Goal: Task Accomplishment & Management: Complete application form

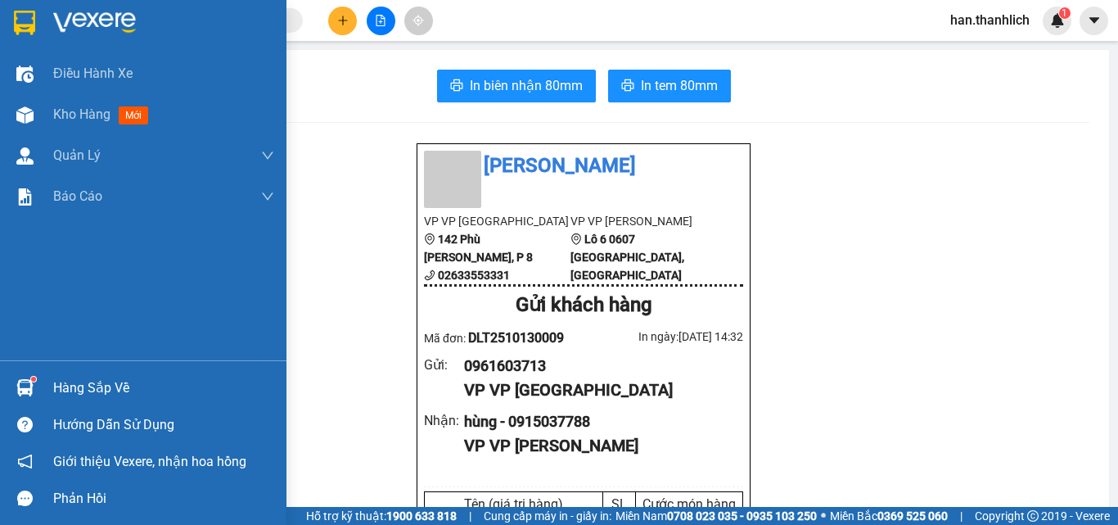
click at [95, 386] on div "Hàng sắp về" at bounding box center [163, 388] width 221 height 25
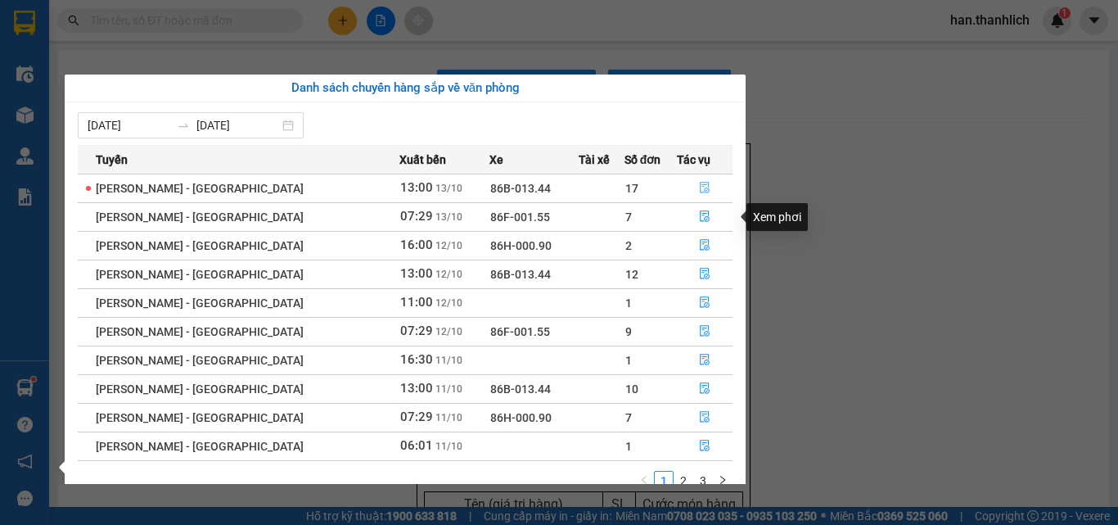
click at [688, 185] on button "button" at bounding box center [705, 188] width 54 height 26
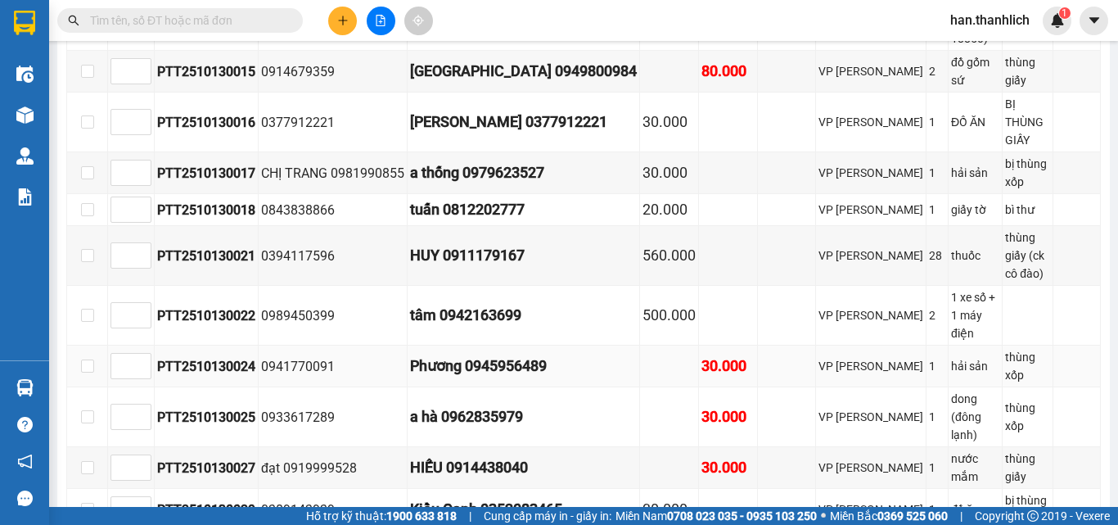
scroll to position [905, 0]
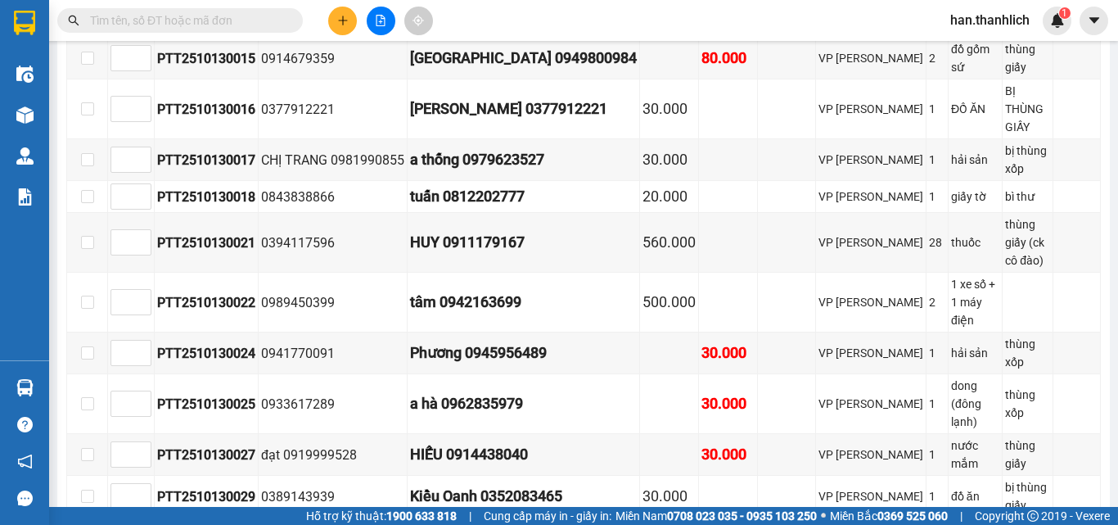
click at [246, 24] on input "text" at bounding box center [186, 20] width 193 height 18
click at [204, 14] on input "text" at bounding box center [186, 20] width 193 height 18
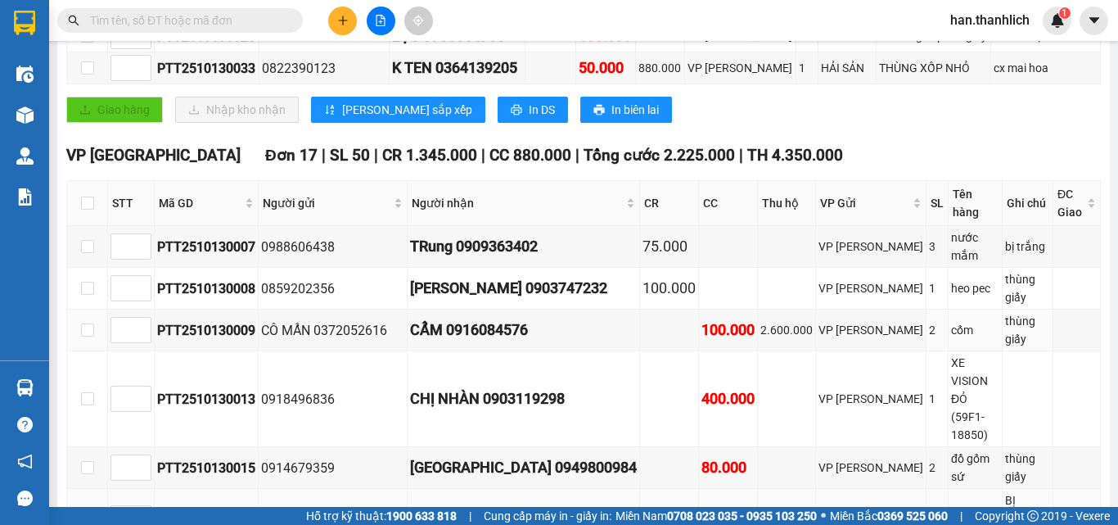
scroll to position [577, 0]
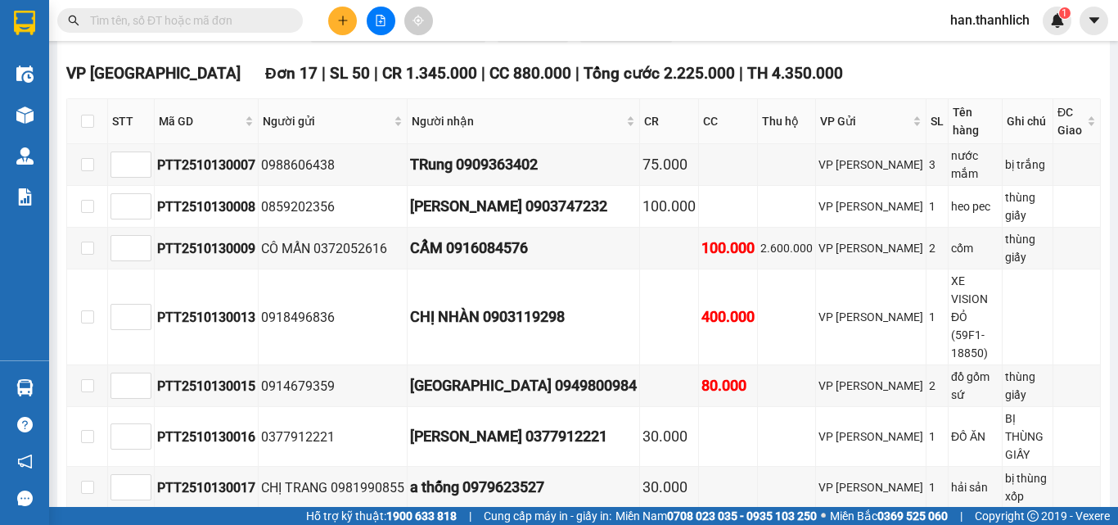
click at [196, 28] on input "text" at bounding box center [186, 20] width 193 height 18
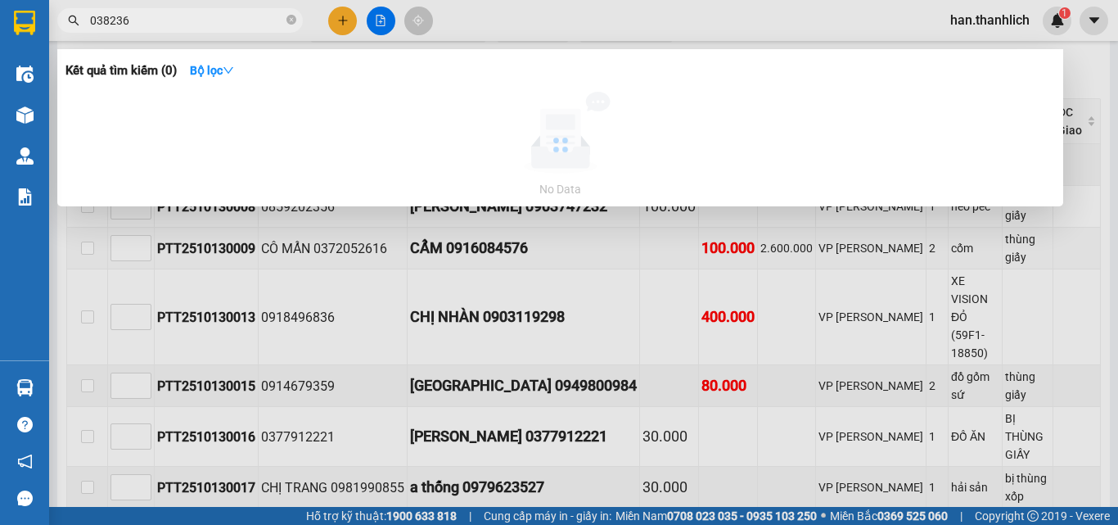
type input "0382363"
click at [291, 17] on icon "close-circle" at bounding box center [292, 20] width 10 height 10
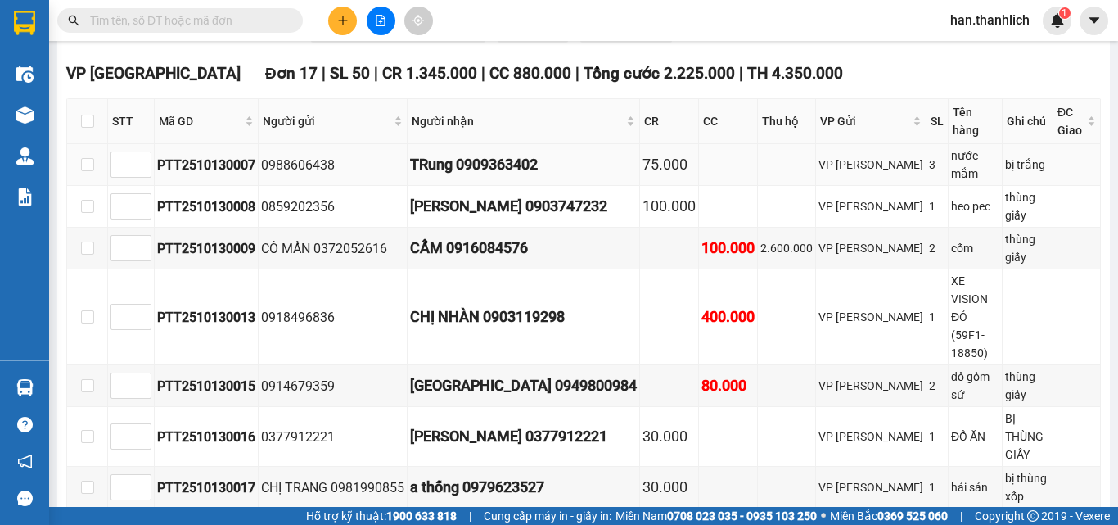
click at [758, 177] on td at bounding box center [787, 165] width 58 height 42
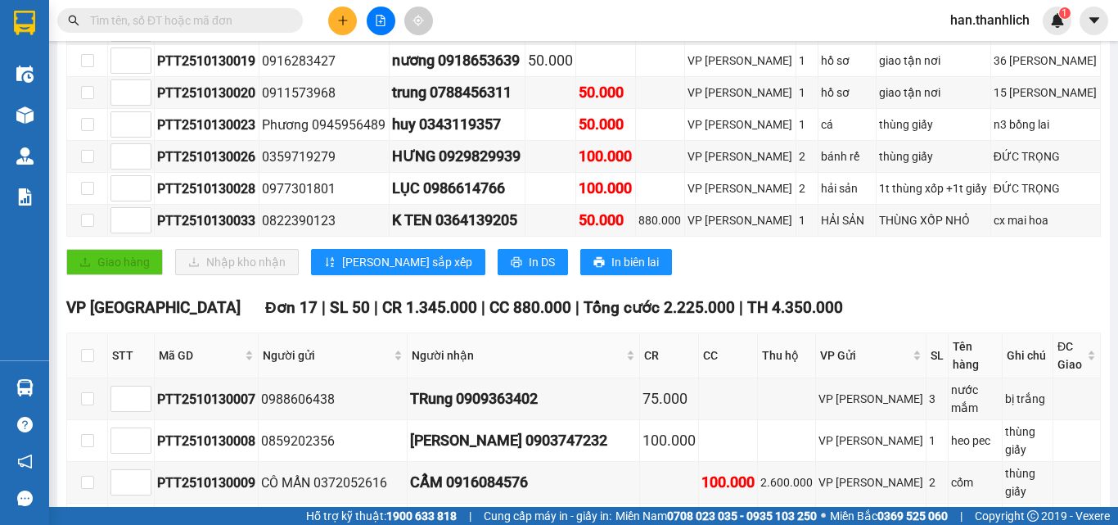
scroll to position [0, 0]
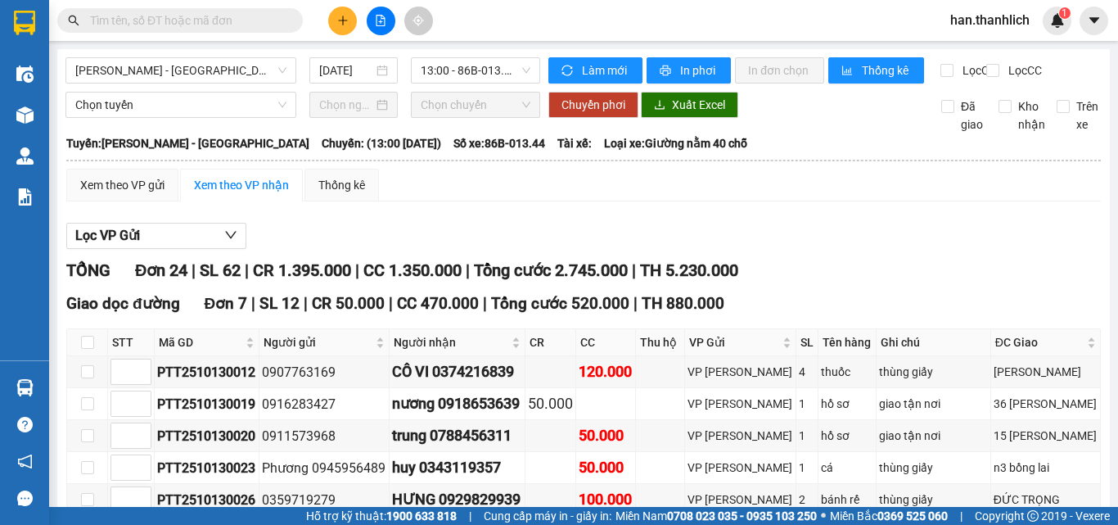
click at [341, 31] on button at bounding box center [342, 21] width 29 height 29
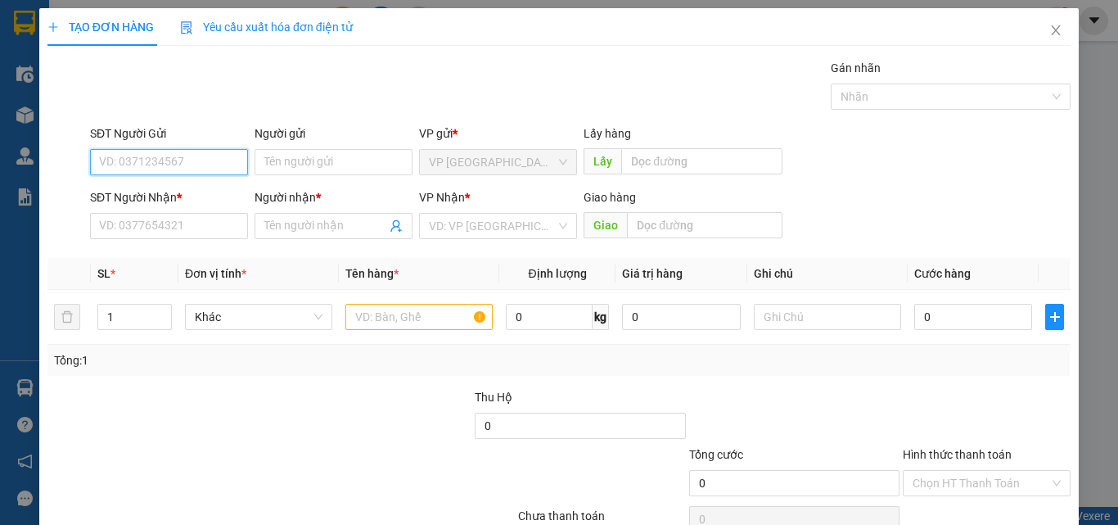
click at [175, 154] on input "SĐT Người Gửi" at bounding box center [169, 162] width 158 height 26
type input "0971960123"
click at [206, 192] on div "0971960123 - [PERSON_NAME]" at bounding box center [179, 195] width 161 height 18
type input "[PERSON_NAME]"
type input "0982634757"
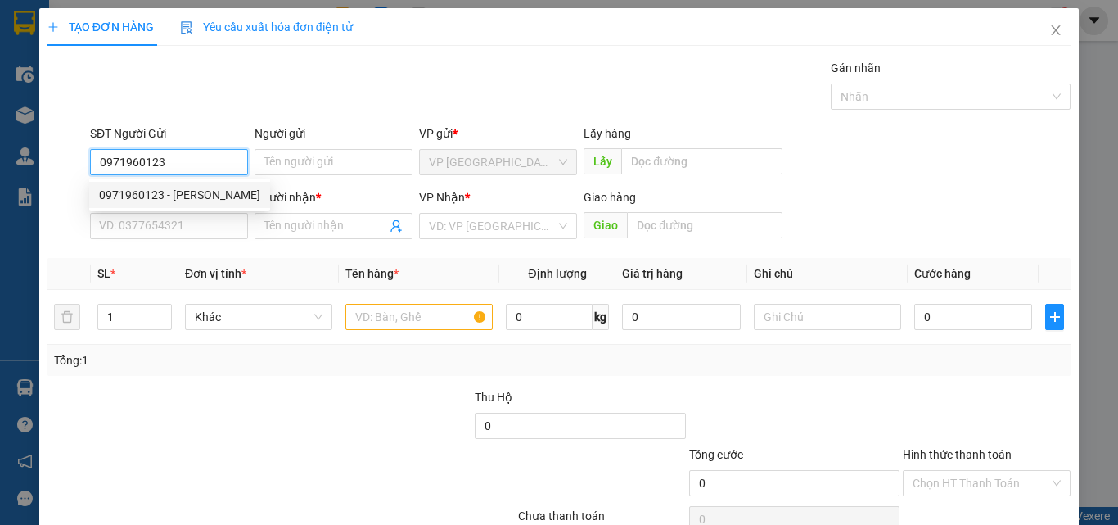
type input "long hoàng"
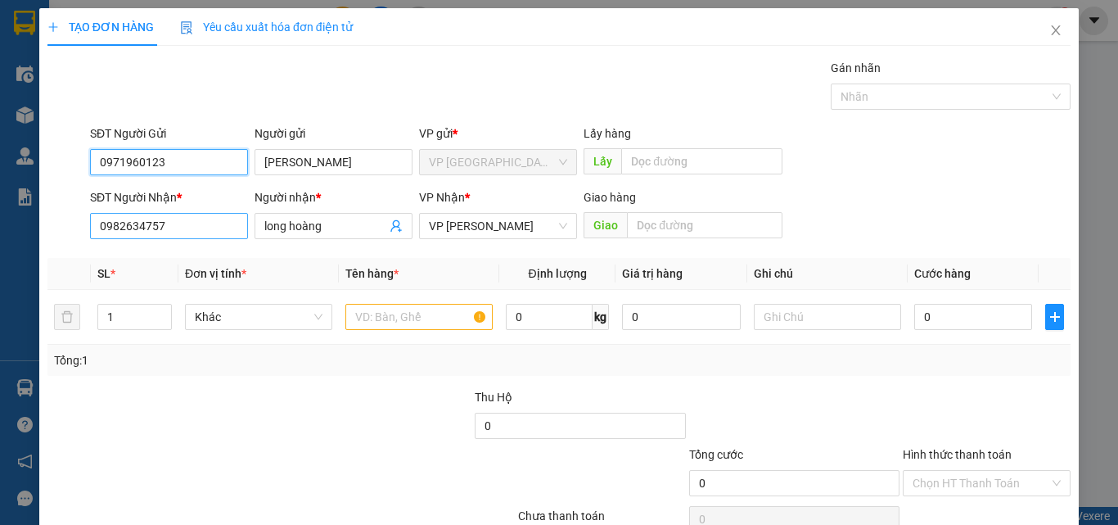
type input "0971960123"
click at [205, 226] on input "0982634757" at bounding box center [169, 226] width 158 height 26
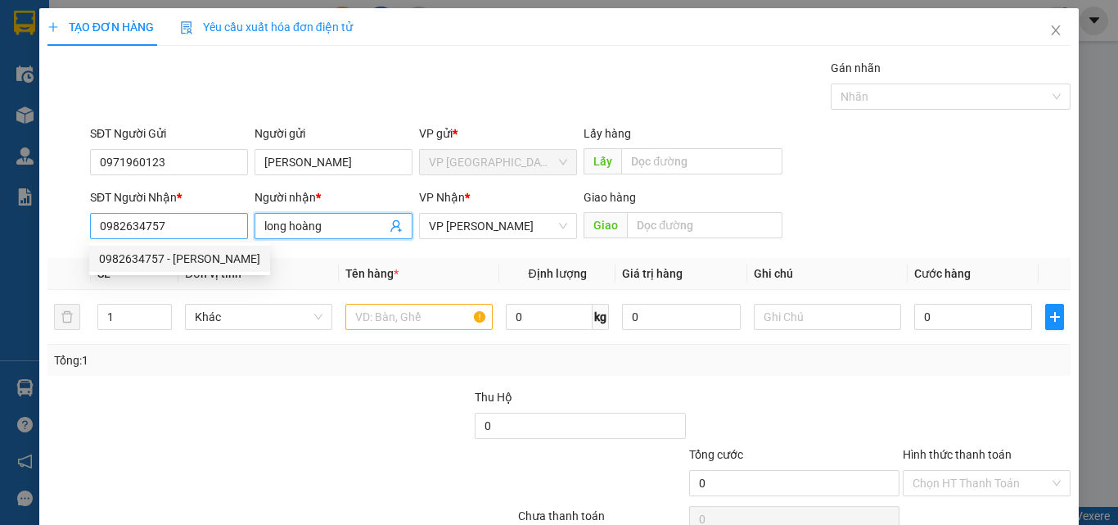
drag, startPoint x: 280, startPoint y: 226, endPoint x: 223, endPoint y: 232, distance: 56.8
click at [226, 232] on div "SĐT Người Nhận * 0982634757 Người nhận * long hoàng long hoàng VP Nhận * VP [PE…" at bounding box center [580, 216] width 987 height 57
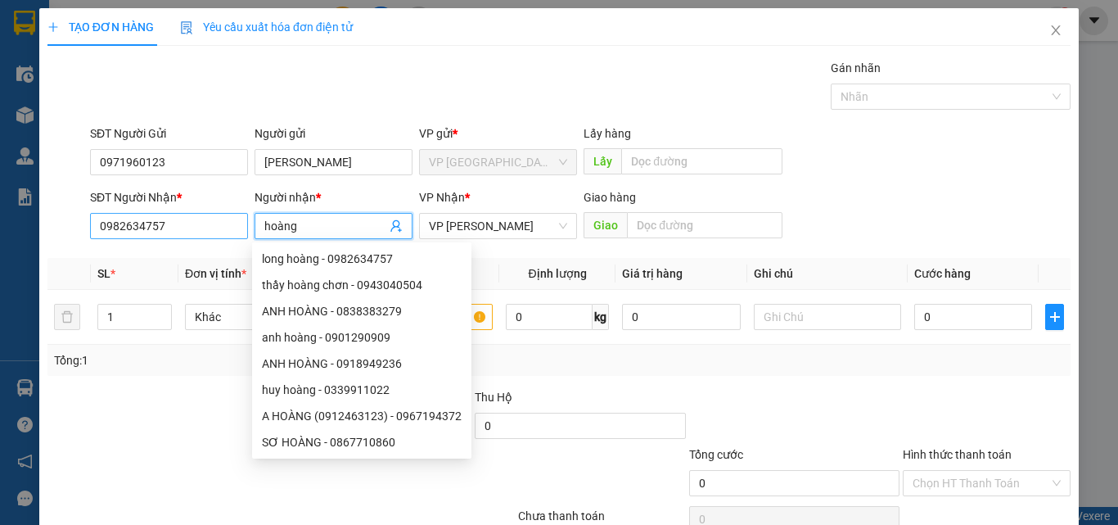
type input "hoàng"
click at [169, 225] on input "0982634757" at bounding box center [169, 226] width 158 height 26
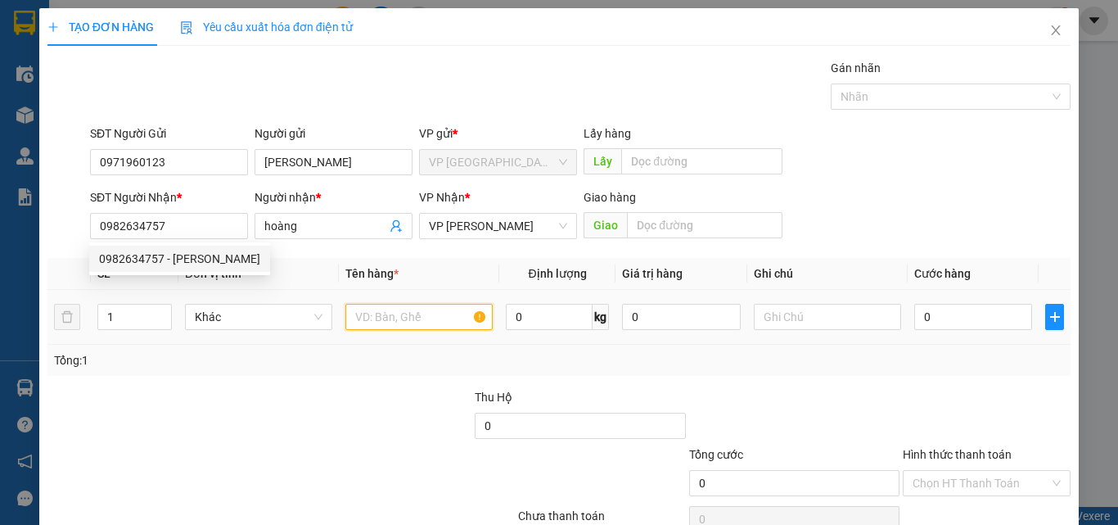
click at [362, 314] on input "text" at bounding box center [418, 317] width 147 height 26
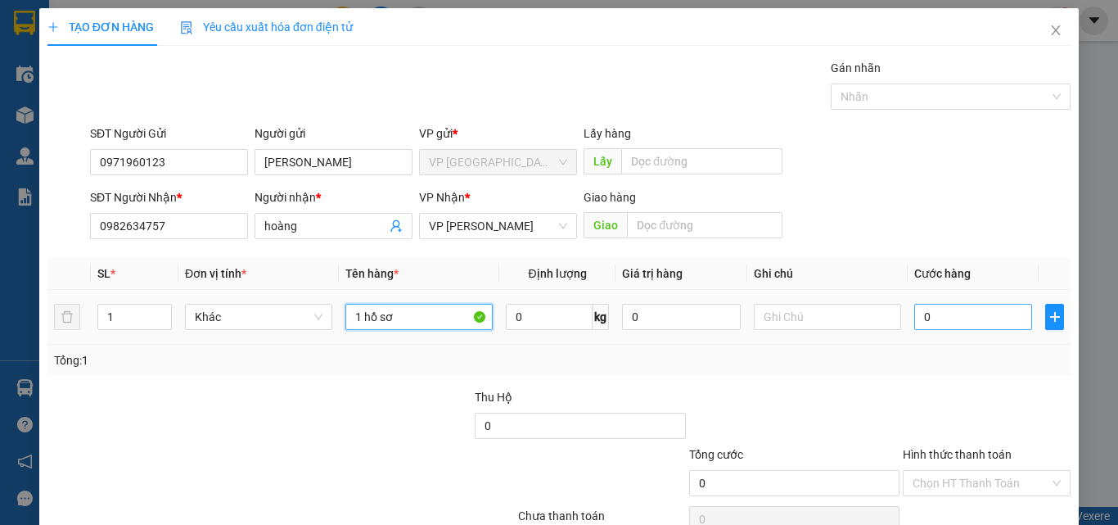
type input "1 hồ sơ"
click at [983, 324] on input "0" at bounding box center [973, 317] width 118 height 26
type input "3"
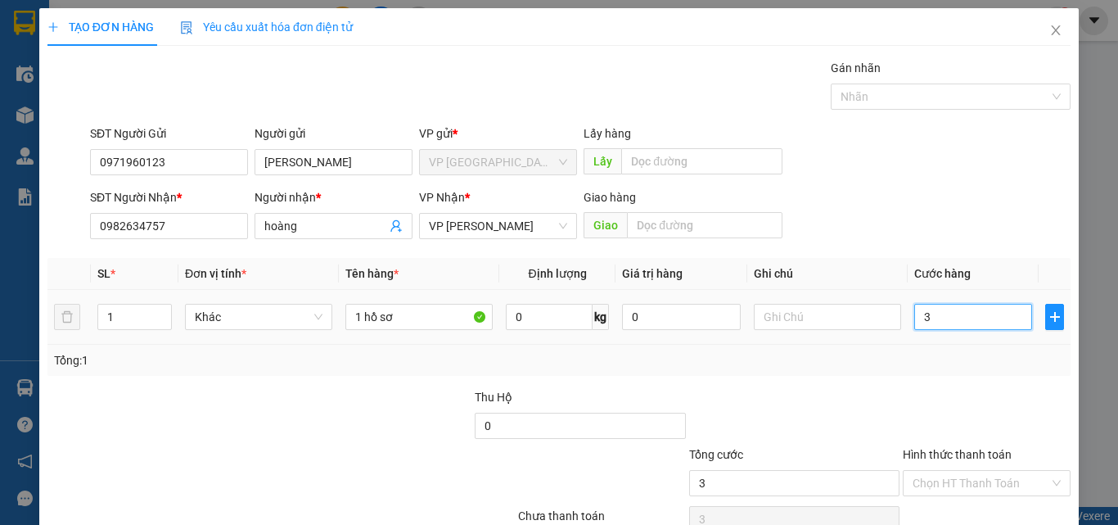
type input "30"
type input "300"
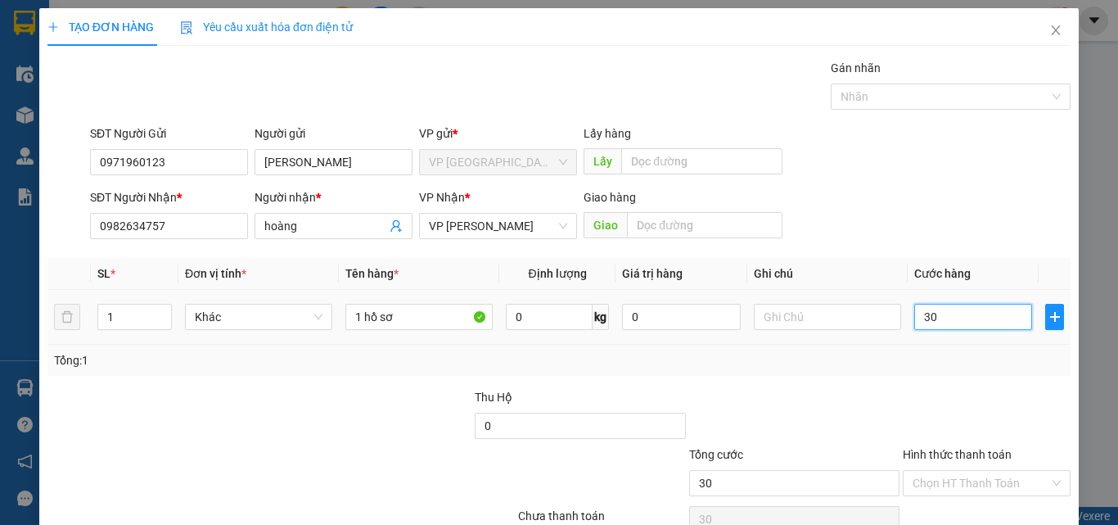
type input "300"
type input "3.000"
type input "30.000"
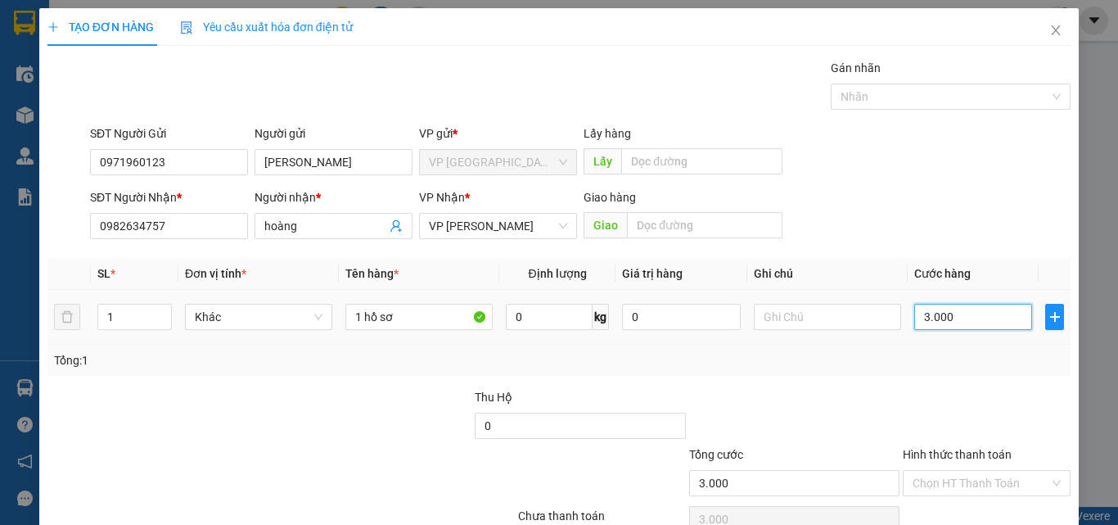
type input "30.000"
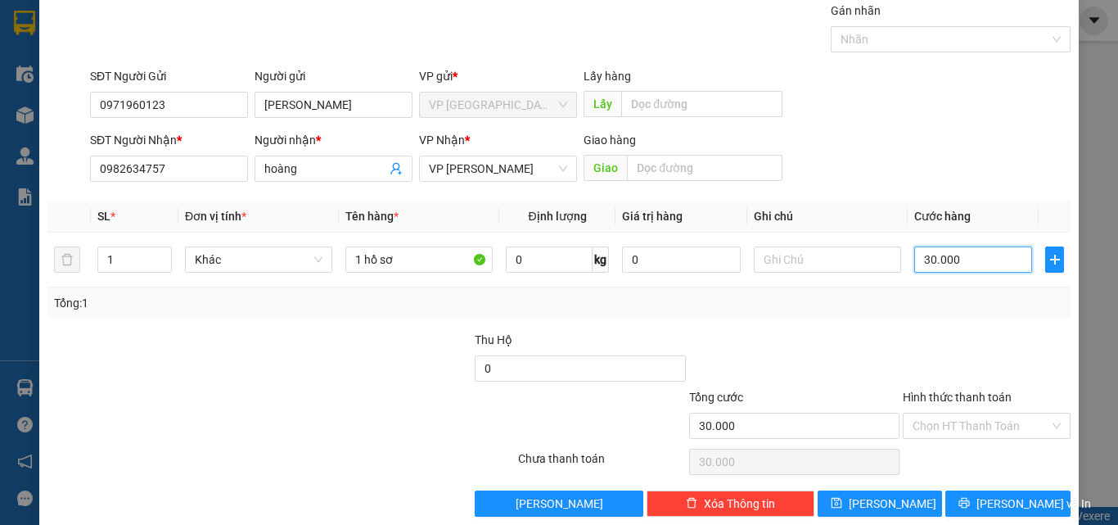
scroll to position [81, 0]
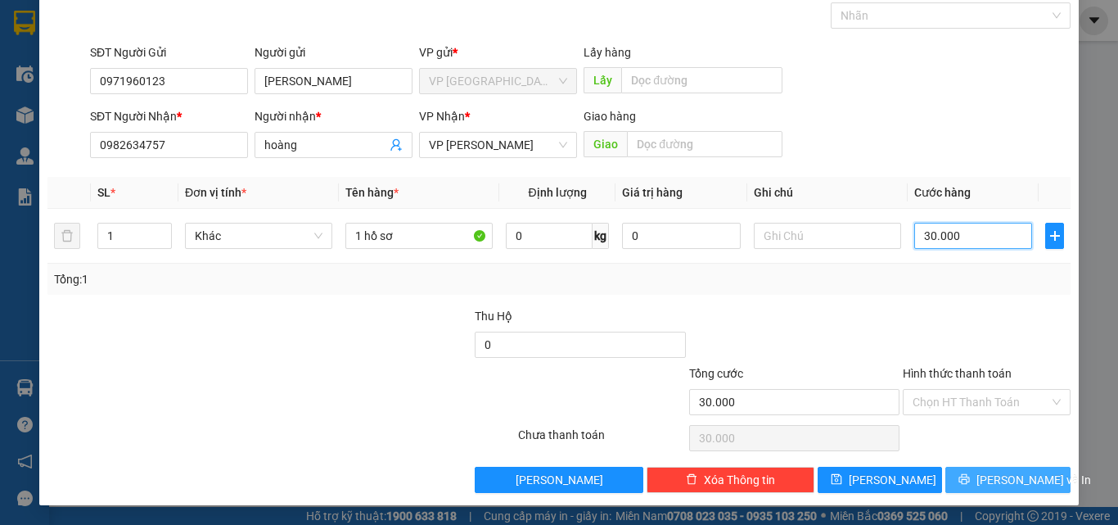
type input "30.000"
click at [995, 476] on span "[PERSON_NAME] và In" at bounding box center [1034, 480] width 115 height 18
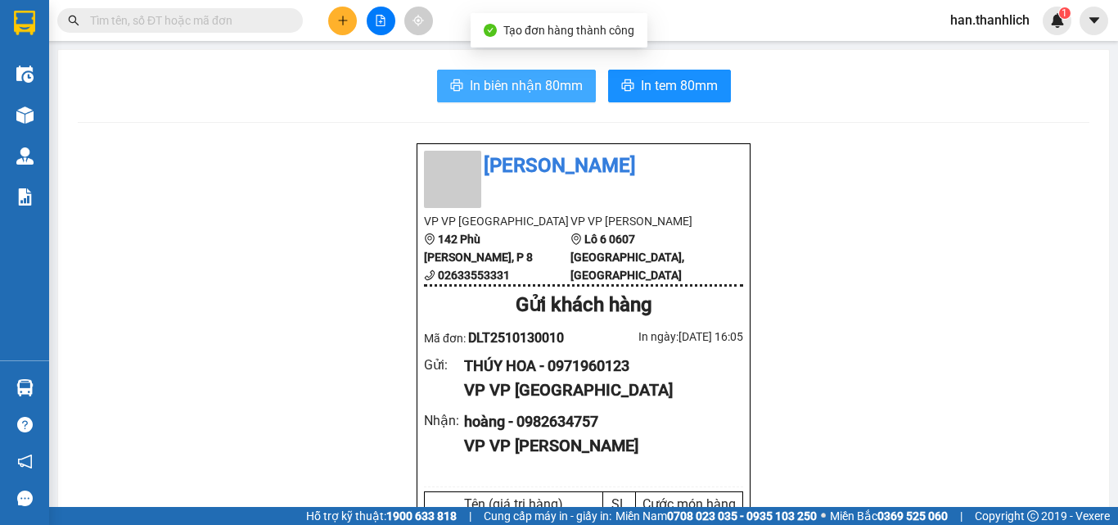
click at [508, 79] on span "In biên nhận 80mm" at bounding box center [526, 85] width 113 height 20
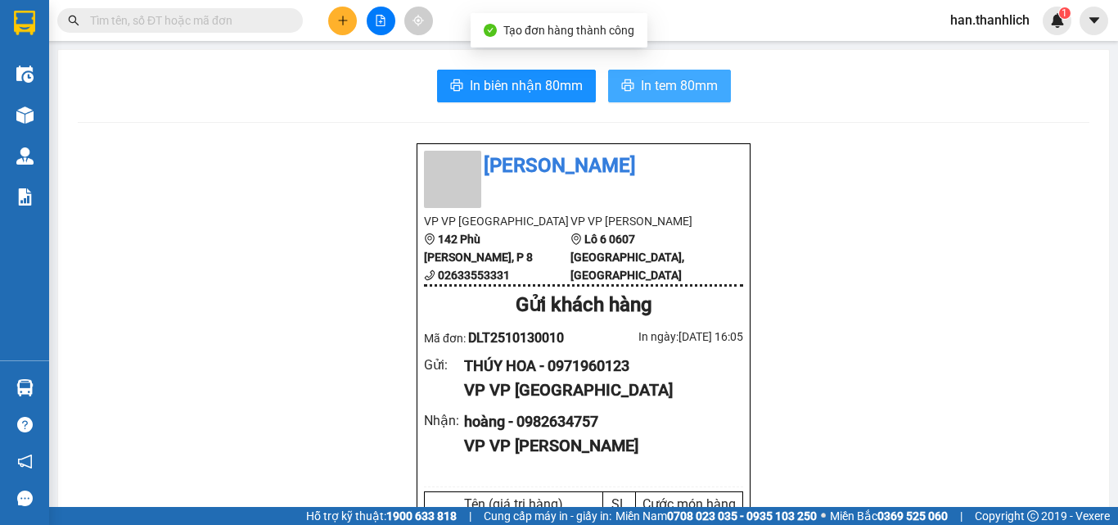
click at [684, 79] on span "In tem 80mm" at bounding box center [679, 85] width 77 height 20
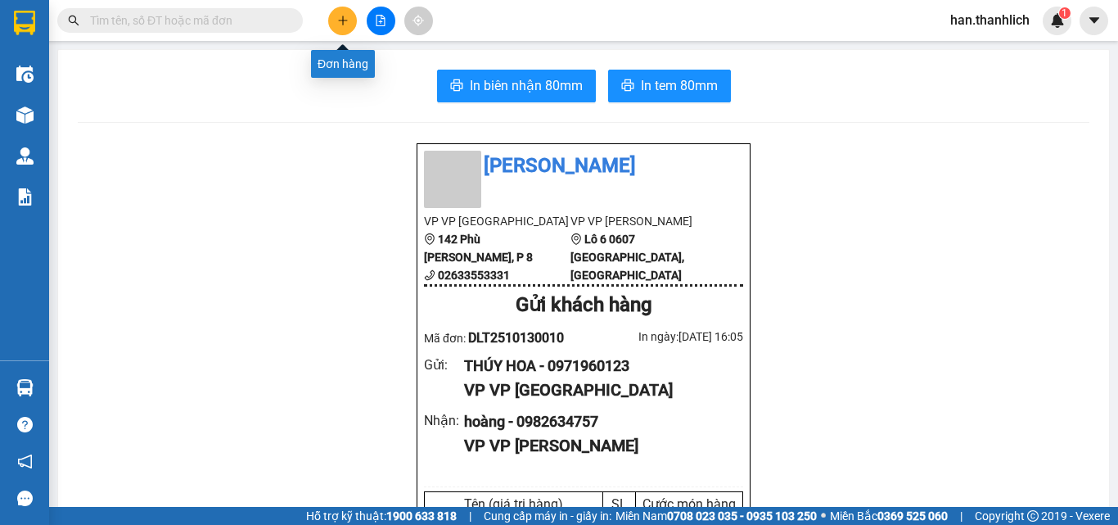
click at [350, 16] on button at bounding box center [342, 21] width 29 height 29
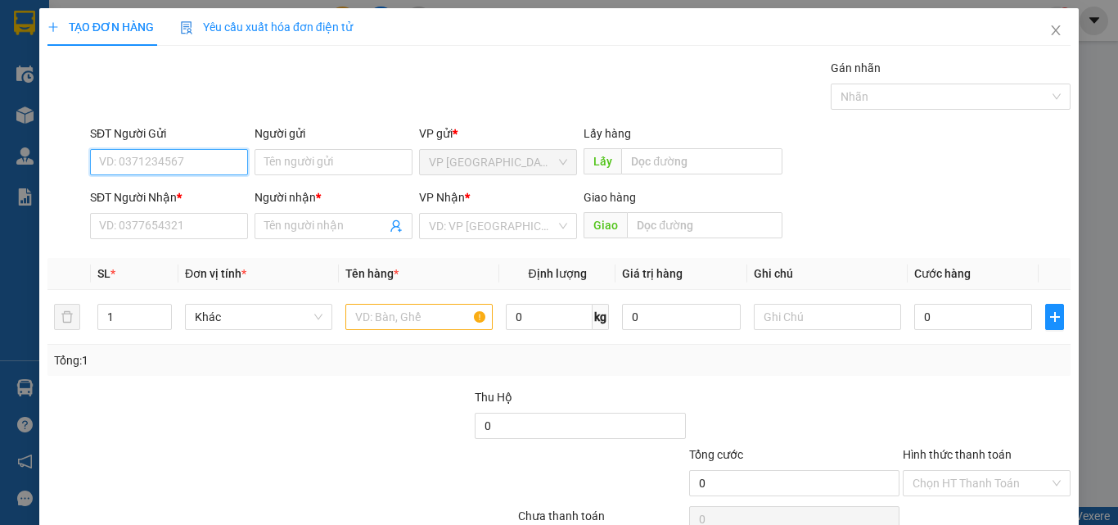
click at [183, 163] on input "SĐT Người Gửi" at bounding box center [169, 162] width 158 height 26
click at [119, 156] on input "09371775514" at bounding box center [169, 162] width 158 height 26
click at [124, 160] on input "09371775514" at bounding box center [169, 162] width 158 height 26
type input "0931775514"
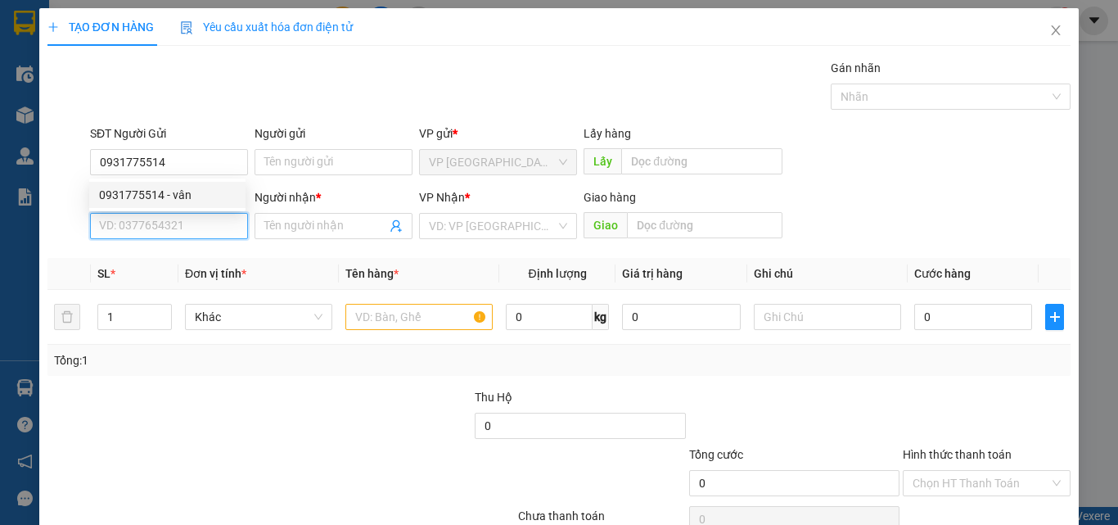
click at [192, 227] on input "SĐT Người Nhận *" at bounding box center [169, 226] width 158 height 26
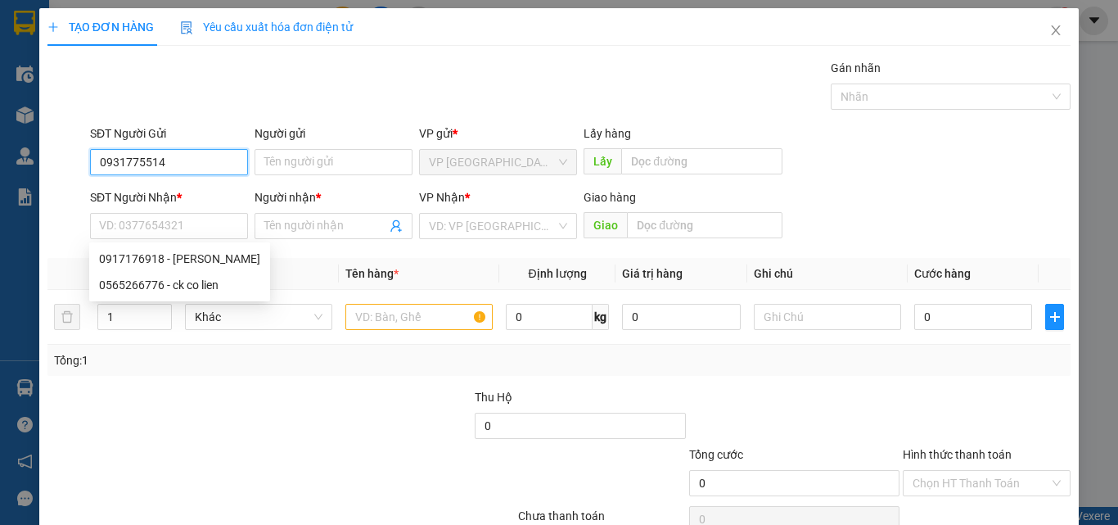
click at [213, 157] on input "0931775514" at bounding box center [169, 162] width 158 height 26
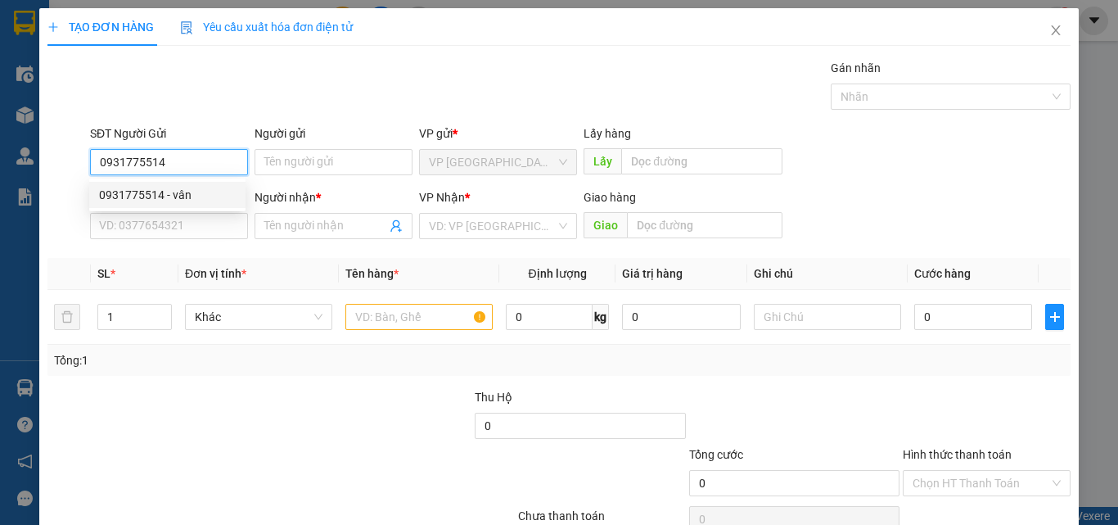
click at [179, 195] on div "0931775514 - vân" at bounding box center [167, 195] width 137 height 18
type input "vân"
type input "0917176918"
type input "[PERSON_NAME]"
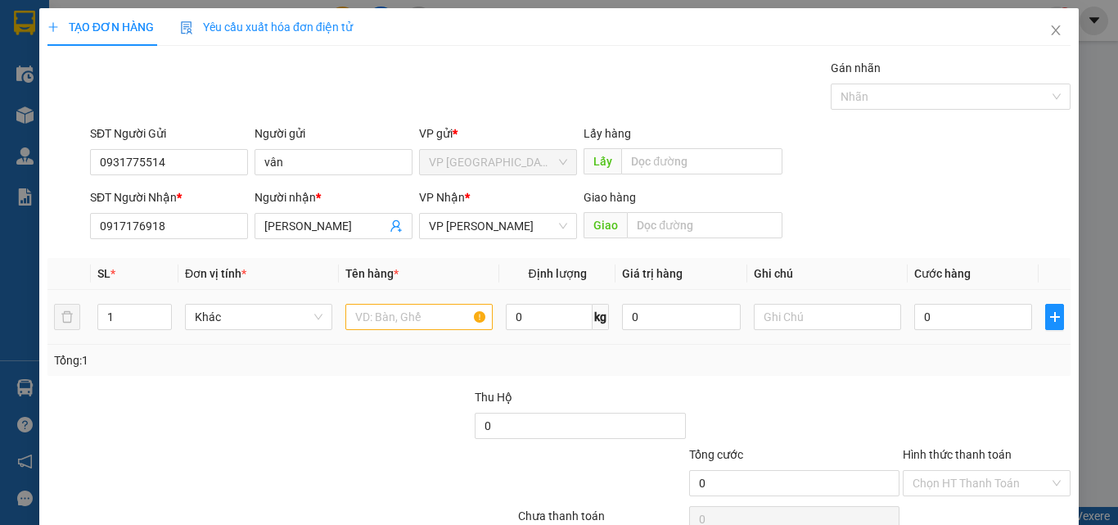
click at [386, 335] on td at bounding box center [419, 317] width 160 height 55
click at [386, 320] on input "text" at bounding box center [418, 317] width 147 height 26
type input "1 hồ sơ"
click at [944, 317] on input "0" at bounding box center [973, 317] width 118 height 26
type input "32"
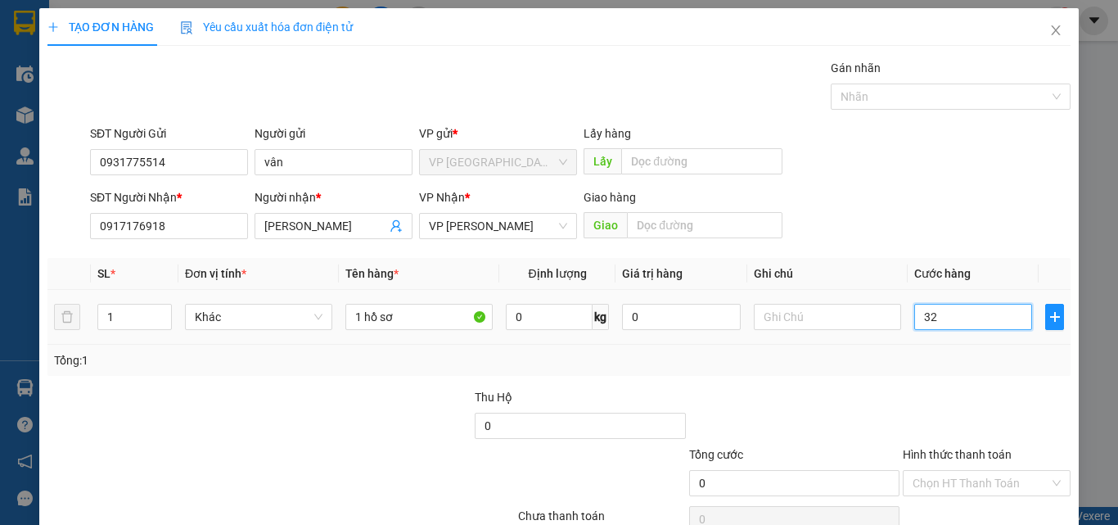
type input "32"
type input "320"
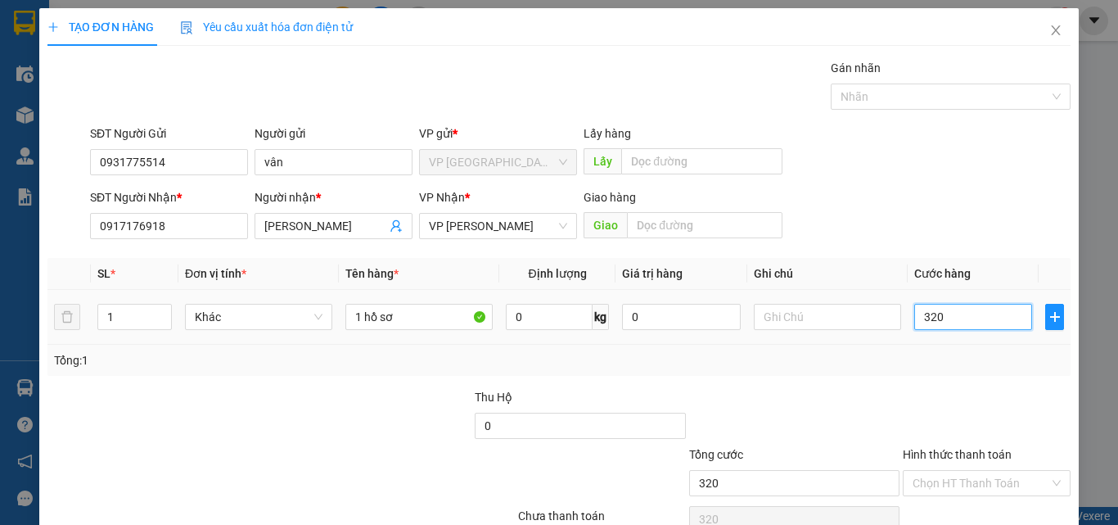
type input "3.200"
type input "32.000"
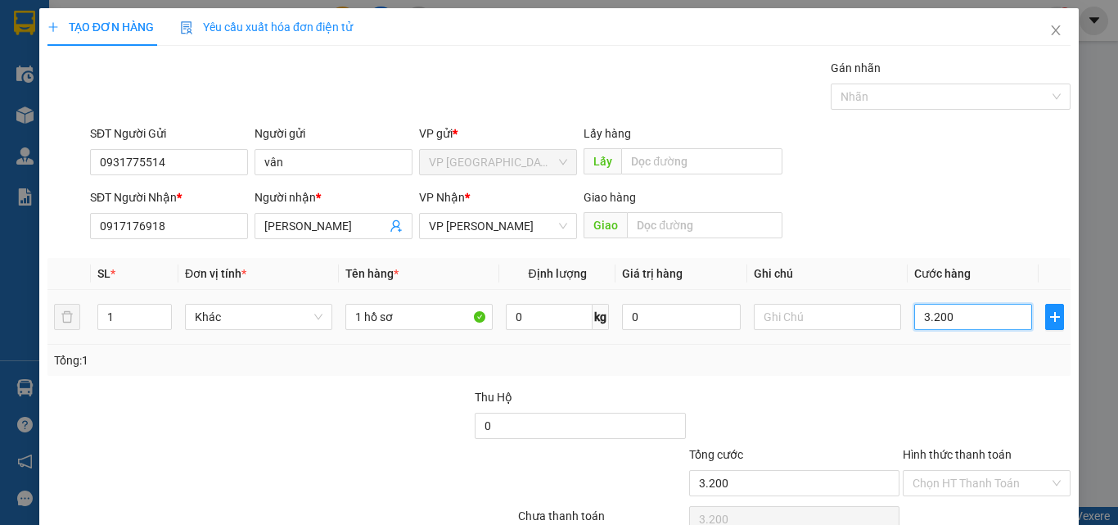
type input "32.000"
type input "3.200"
type input "320"
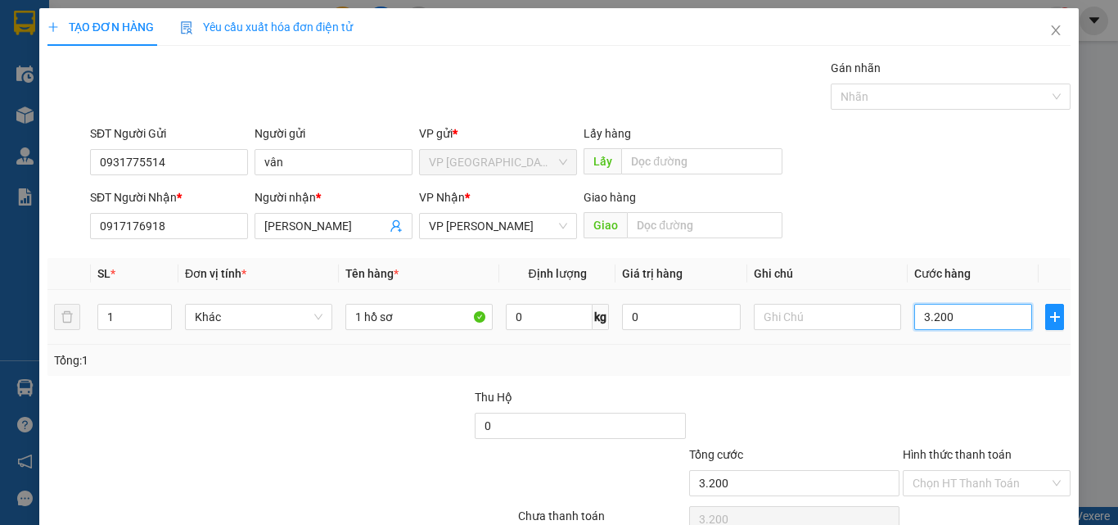
type input "320"
type input "32"
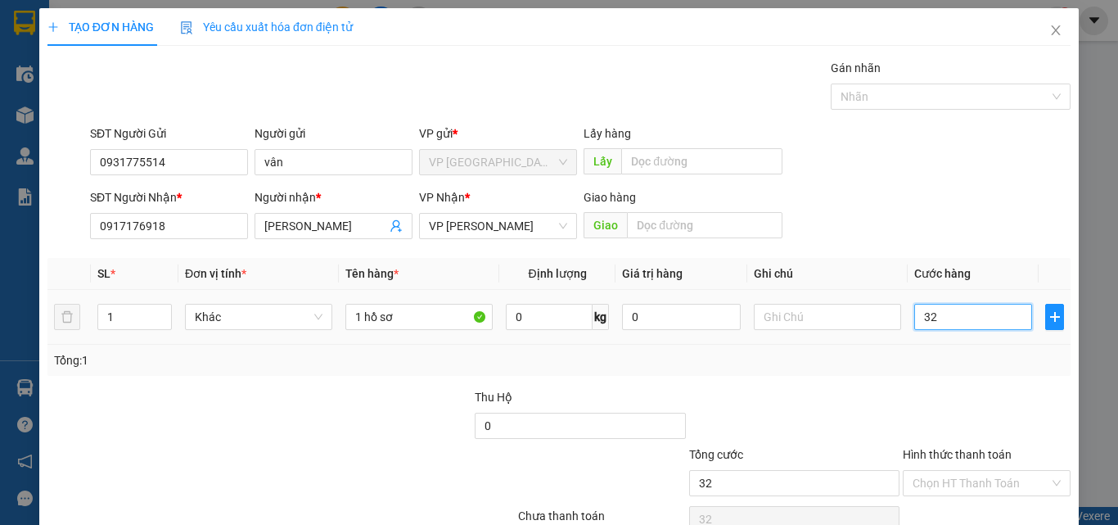
type input "3"
type input "30"
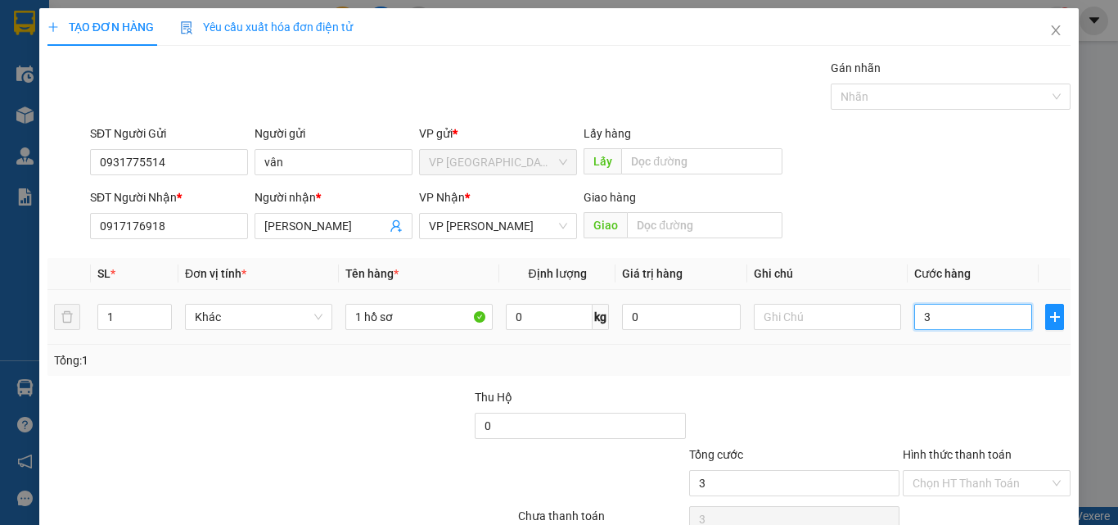
type input "30"
type input "300"
type input "3.000"
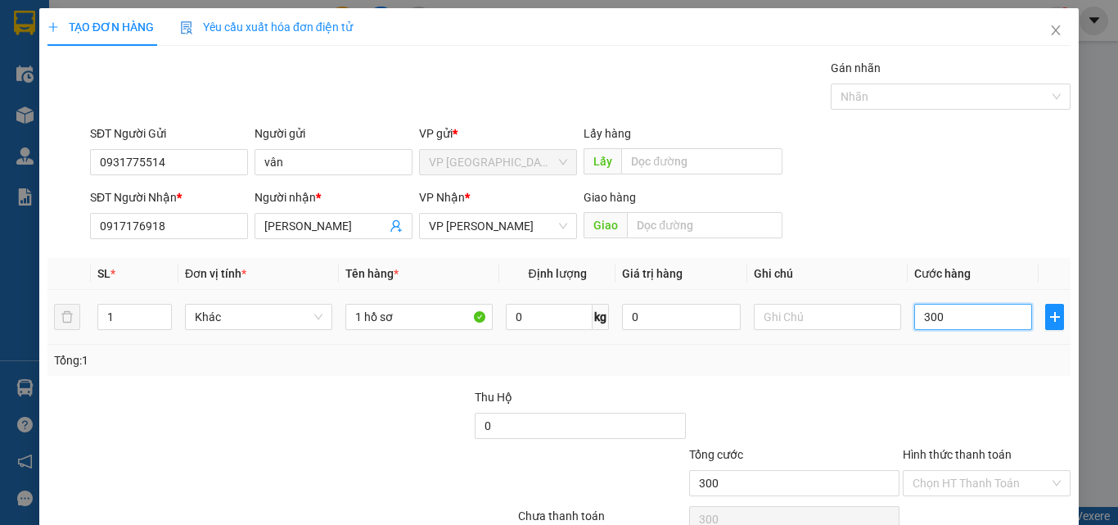
type input "3.000"
type input "30.000"
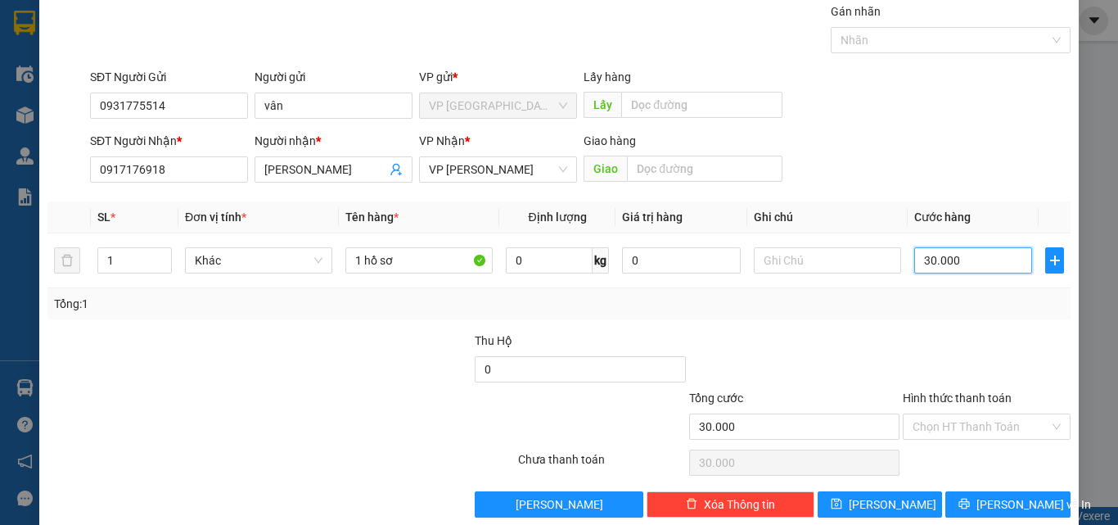
scroll to position [81, 0]
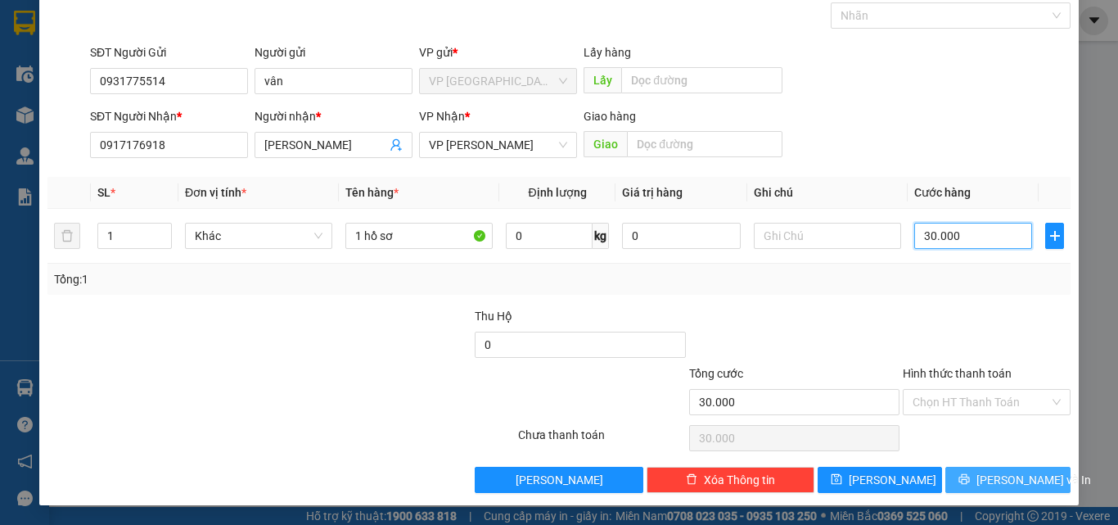
type input "30.000"
click at [1009, 491] on button "[PERSON_NAME] và In" at bounding box center [1008, 480] width 125 height 26
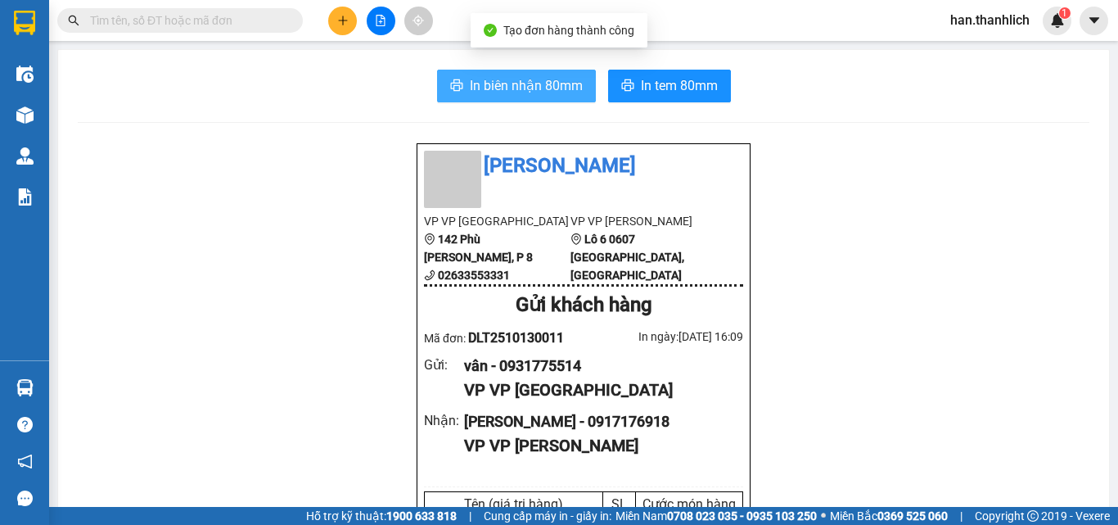
click at [501, 84] on span "In biên nhận 80mm" at bounding box center [526, 85] width 113 height 20
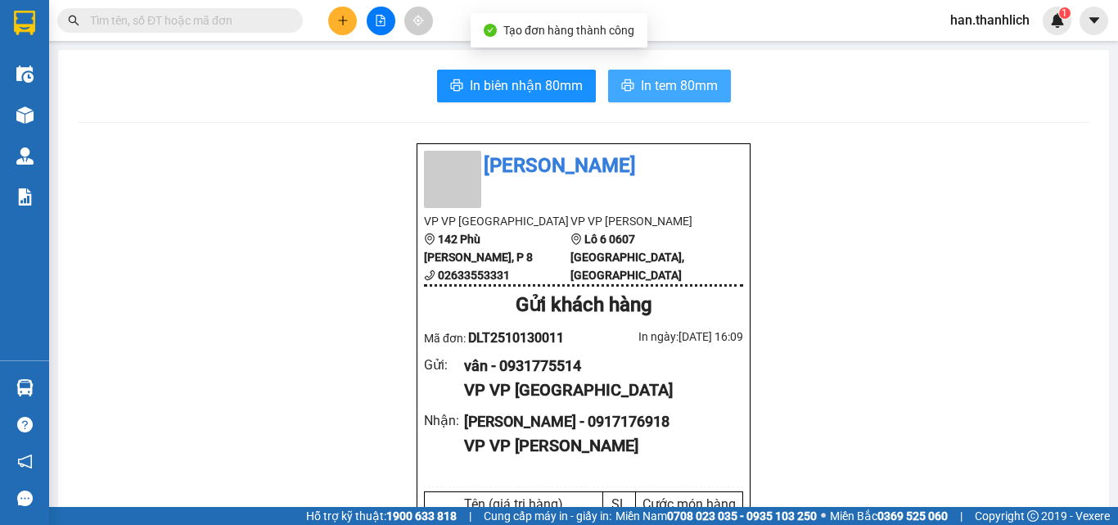
click at [689, 83] on span "In tem 80mm" at bounding box center [679, 85] width 77 height 20
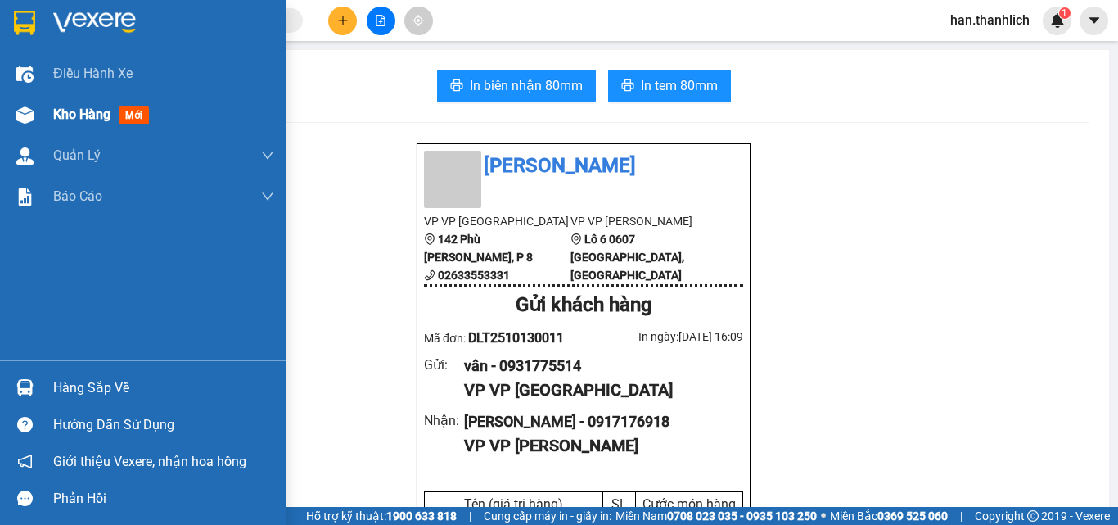
drag, startPoint x: 43, startPoint y: 115, endPoint x: 3, endPoint y: 115, distance: 39.3
click at [43, 115] on div "Kho hàng mới" at bounding box center [143, 114] width 287 height 41
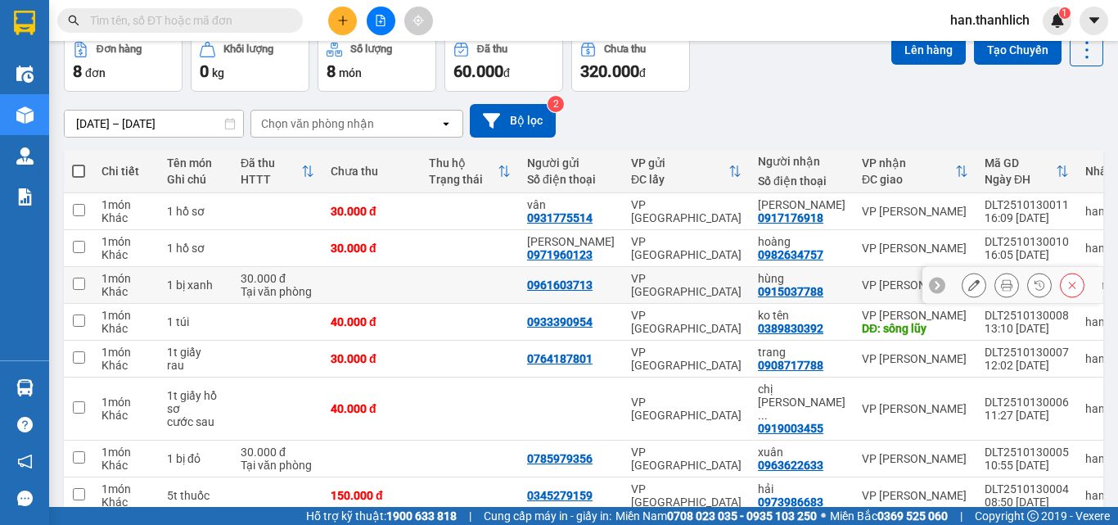
scroll to position [149, 0]
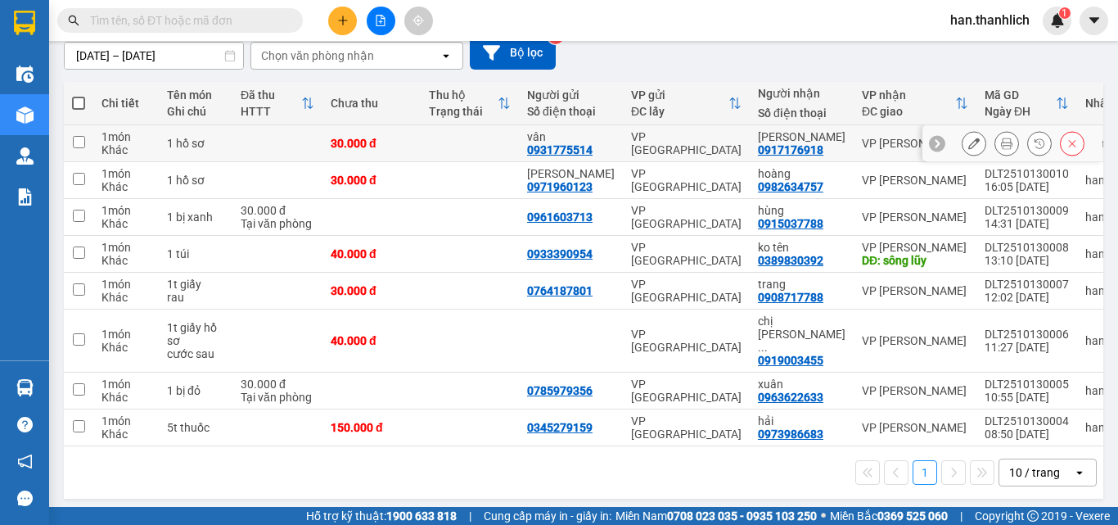
click at [968, 138] on icon at bounding box center [973, 143] width 11 height 11
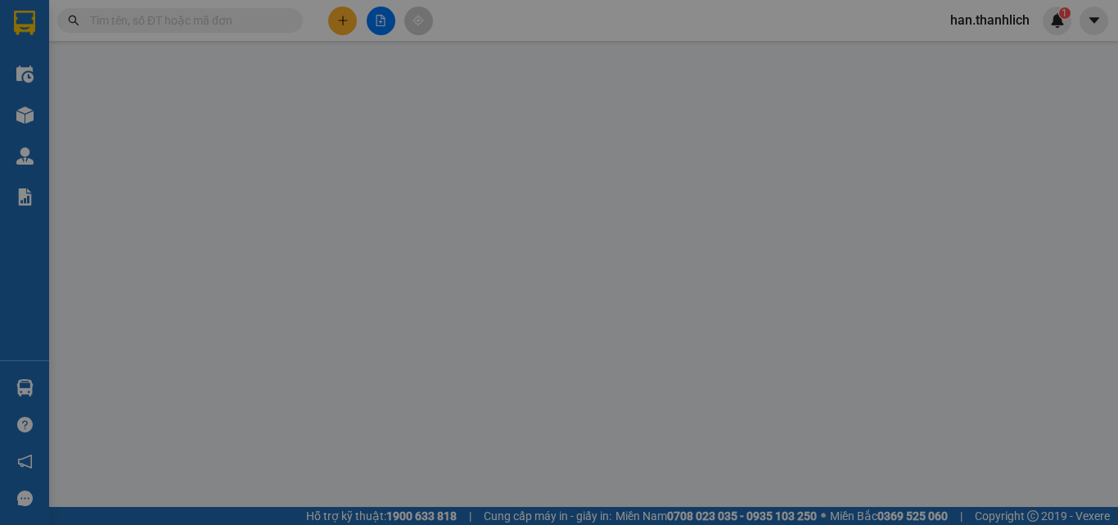
type input "0931775514"
type input "0917176918"
type input "30.000"
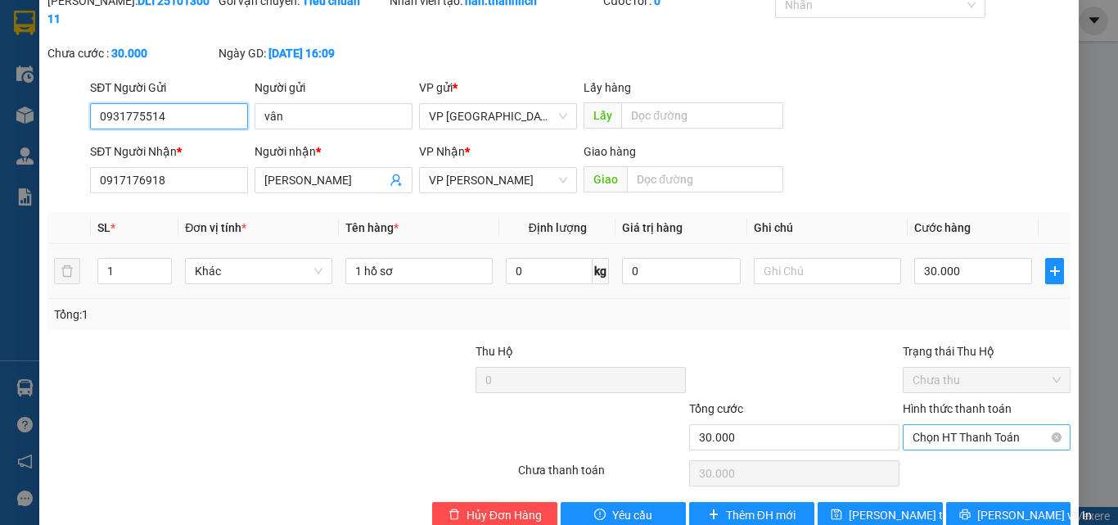
scroll to position [84, 0]
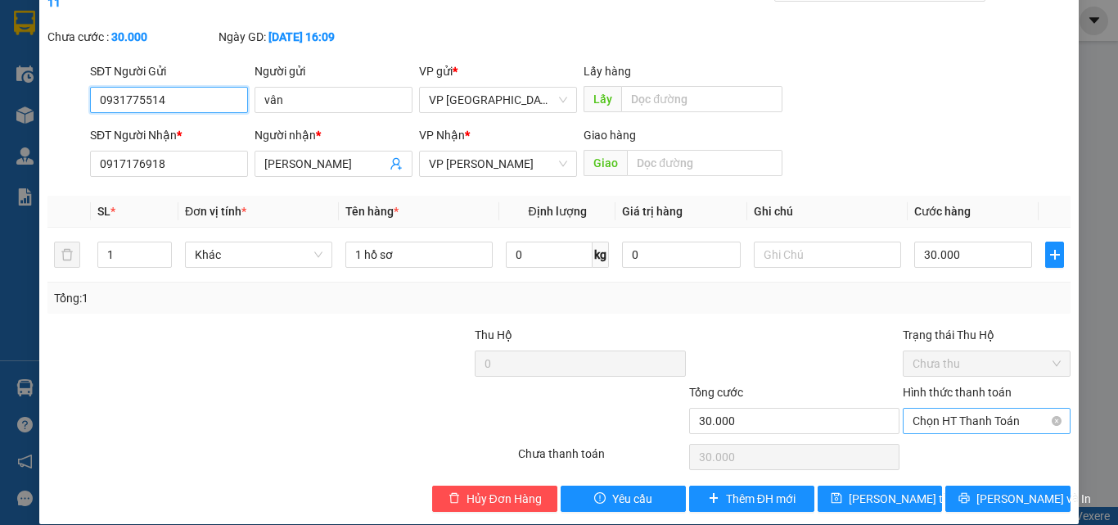
click at [1001, 408] on span "Chọn HT Thanh Toán" at bounding box center [987, 420] width 148 height 25
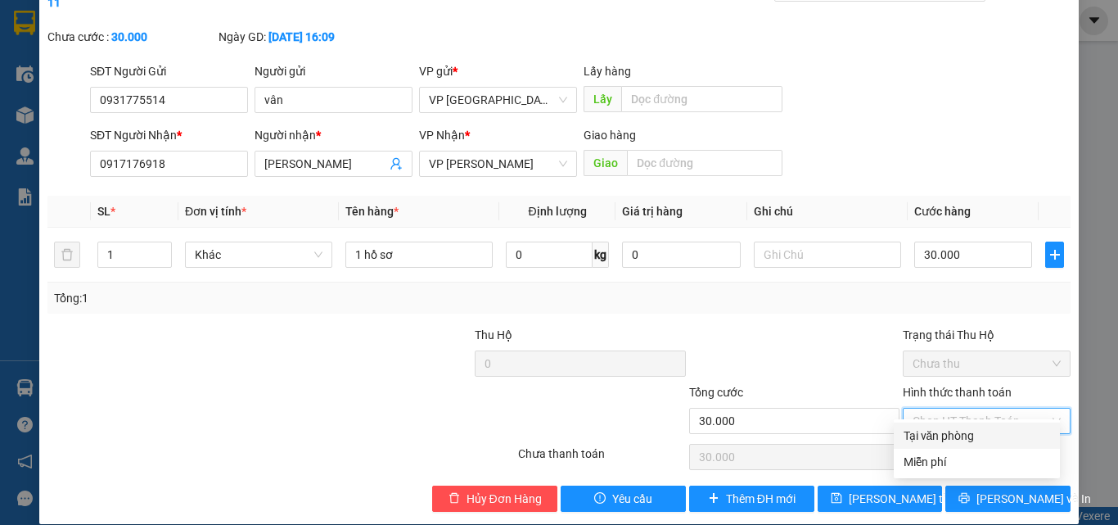
click at [980, 436] on div "Tại văn phòng" at bounding box center [977, 436] width 147 height 18
type input "0"
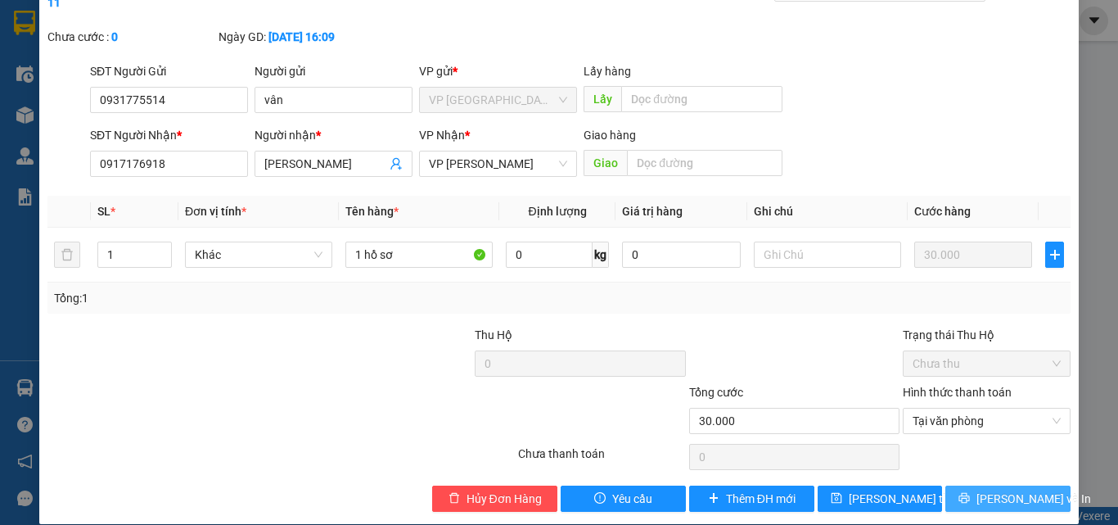
click at [992, 490] on span "[PERSON_NAME] và In" at bounding box center [1034, 499] width 115 height 18
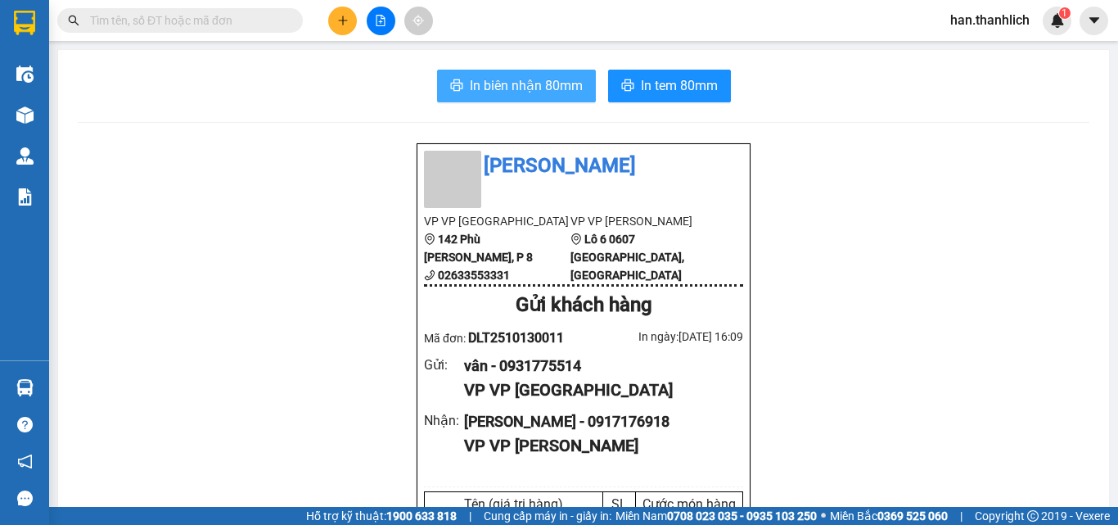
click at [499, 71] on button "In biên nhận 80mm" at bounding box center [516, 86] width 159 height 33
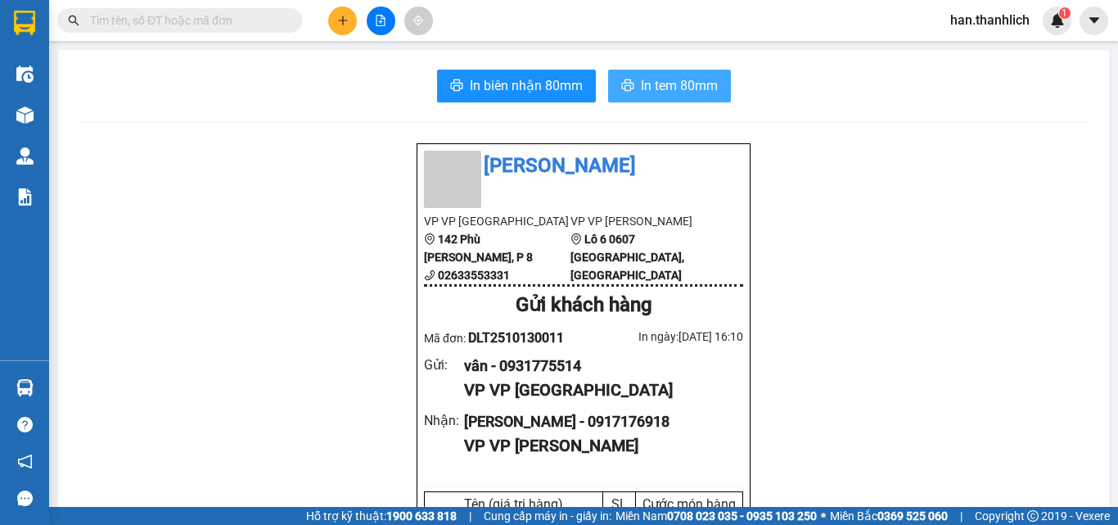
click at [674, 87] on span "In tem 80mm" at bounding box center [679, 85] width 77 height 20
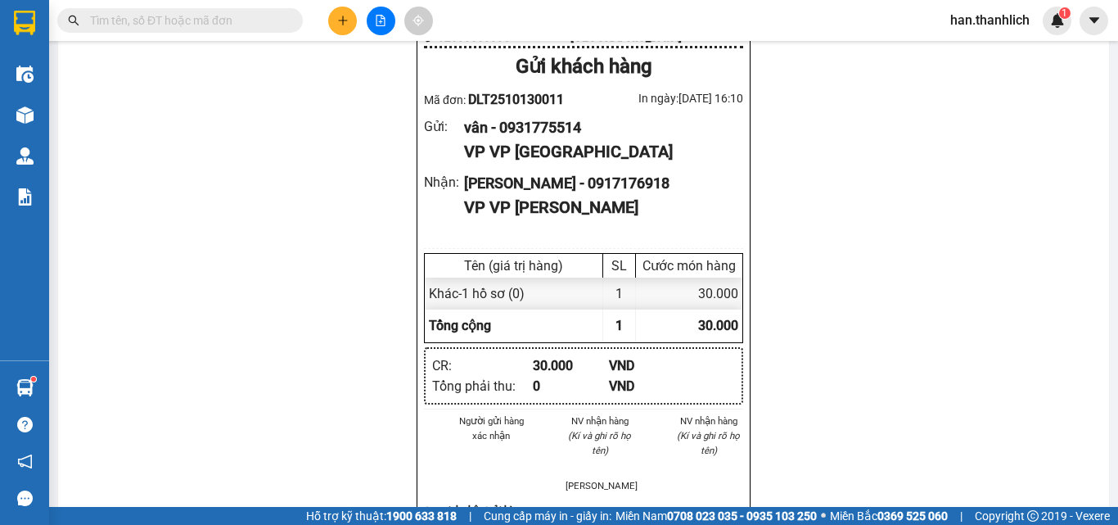
scroll to position [246, 0]
